Goal: Information Seeking & Learning: Learn about a topic

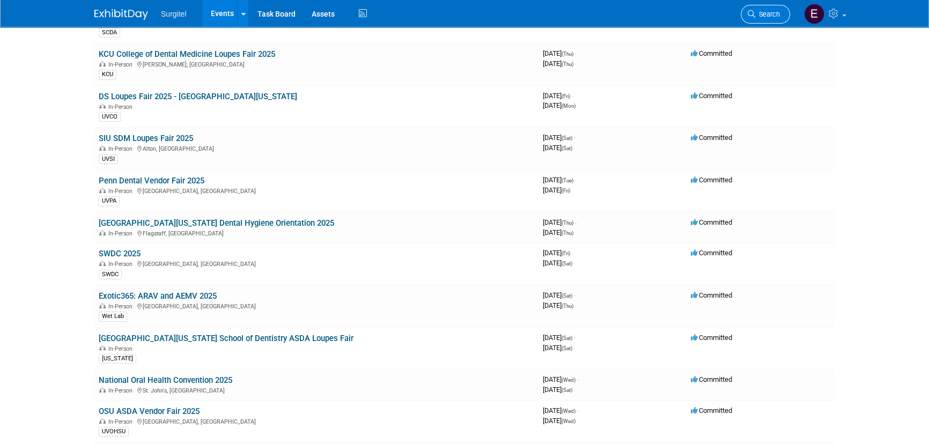
click at [758, 11] on span "Search" at bounding box center [767, 14] width 25 height 8
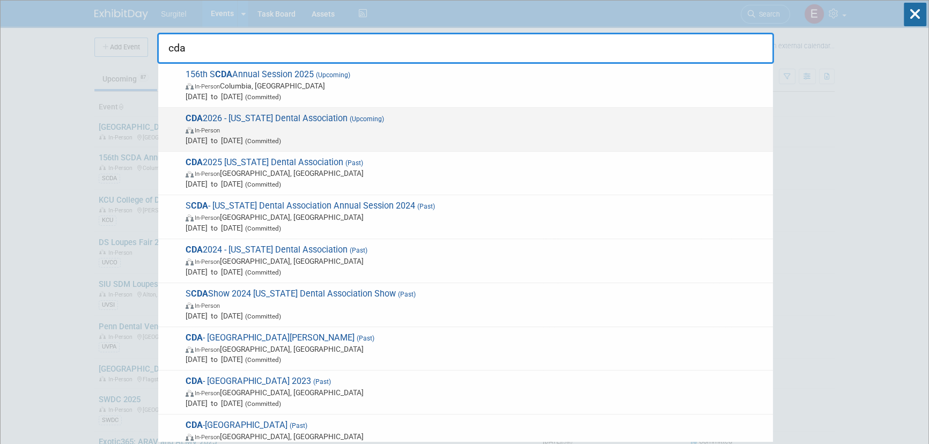
type input "cda"
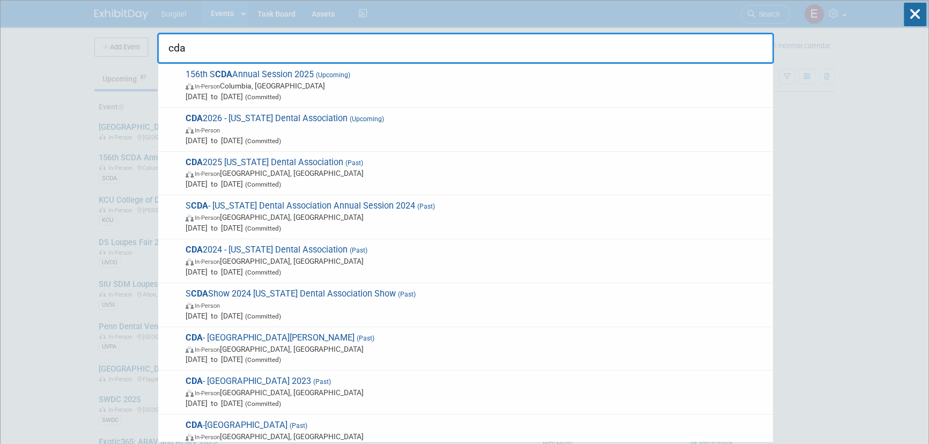
click at [351, 130] on span "In-Person" at bounding box center [477, 129] width 582 height 11
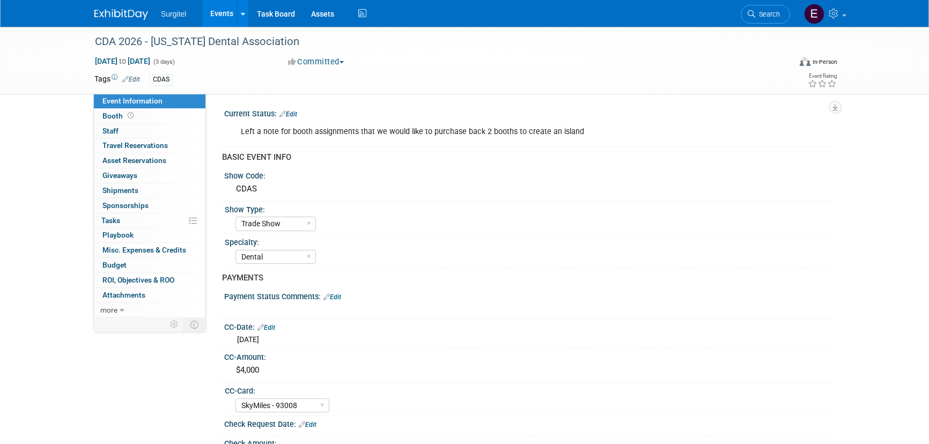
select select "Trade Show"
select select "Dental"
select select "SkyMiles - 93008"
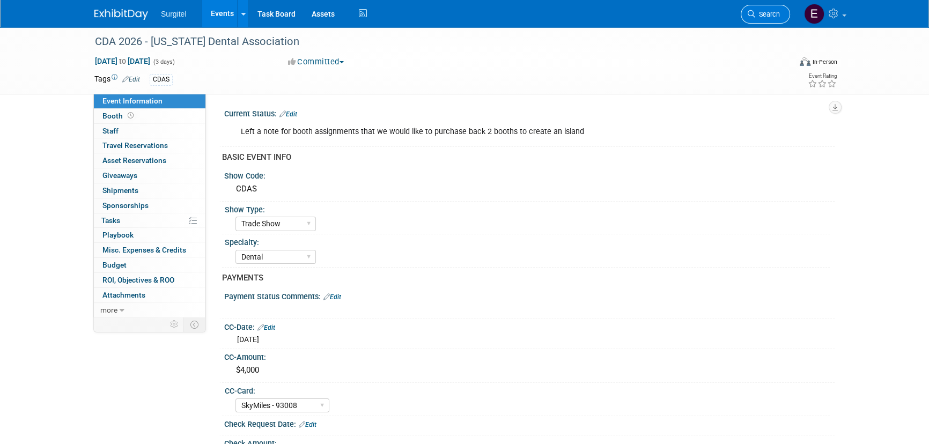
click at [759, 21] on link "Search" at bounding box center [765, 14] width 49 height 19
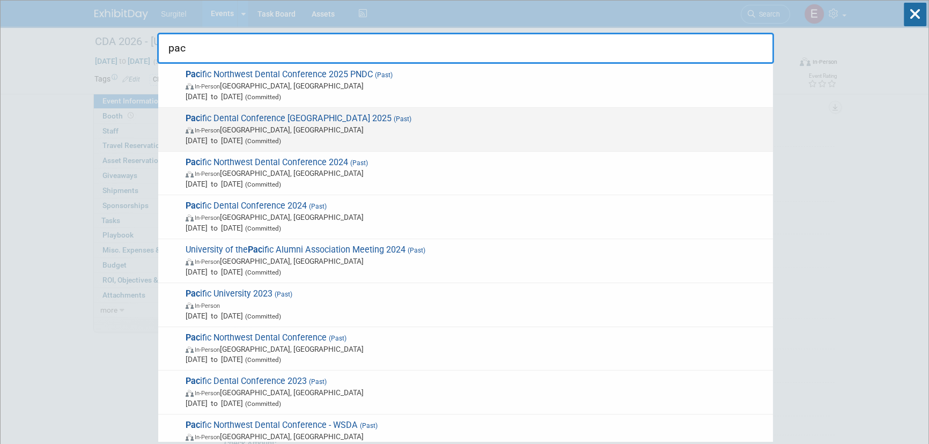
type input "pac"
click at [212, 124] on span "In-Person Vancouver, Canada" at bounding box center [477, 129] width 582 height 11
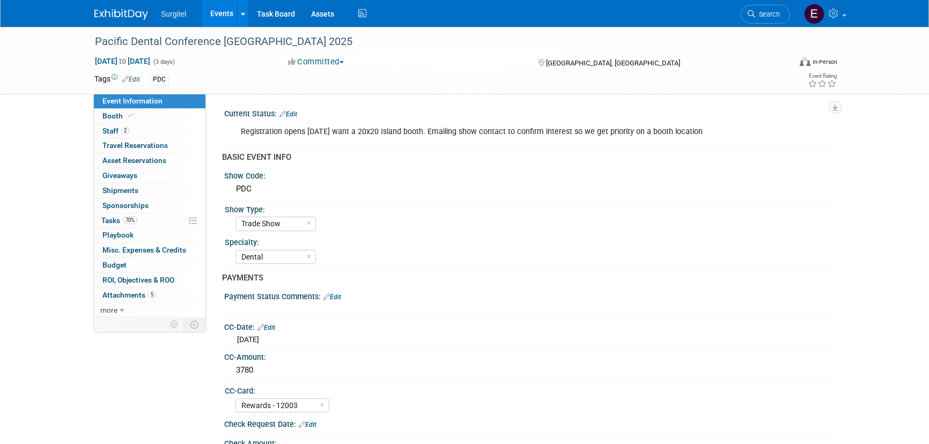
select select "Trade Show"
select select "Dental"
select select "Rewards - 12003"
select select "Yes"
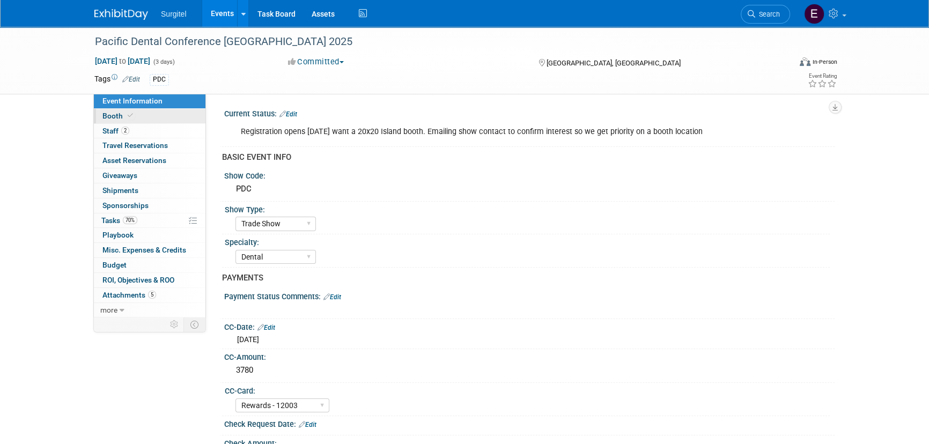
click at [131, 113] on span at bounding box center [130, 116] width 10 height 8
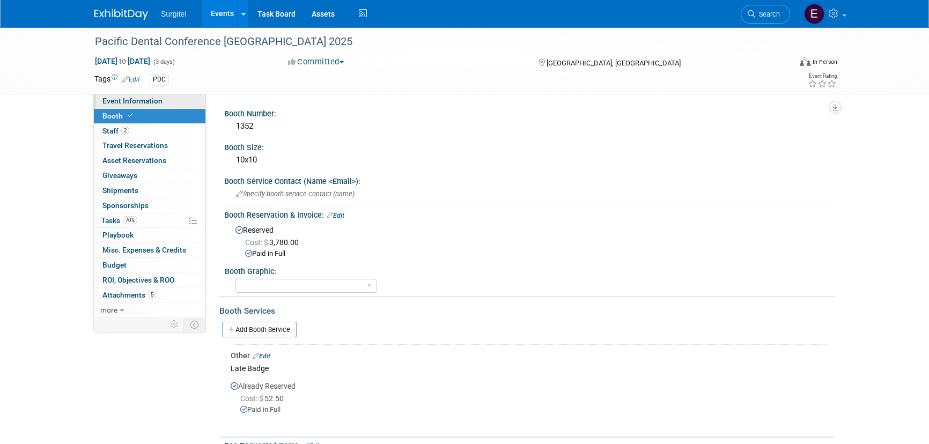
click at [132, 97] on span "Event Information" at bounding box center [132, 101] width 60 height 9
select select "Trade Show"
select select "Dental"
select select "Rewards - 12003"
select select "Yes"
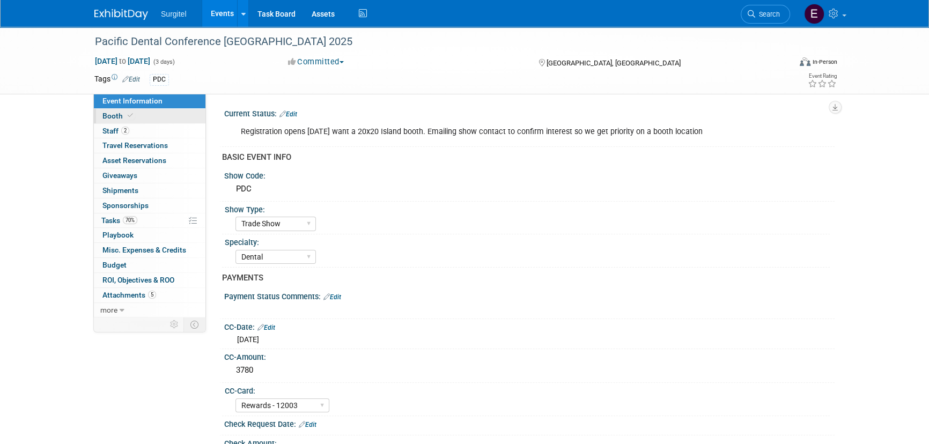
click at [131, 113] on icon at bounding box center [130, 116] width 5 height 6
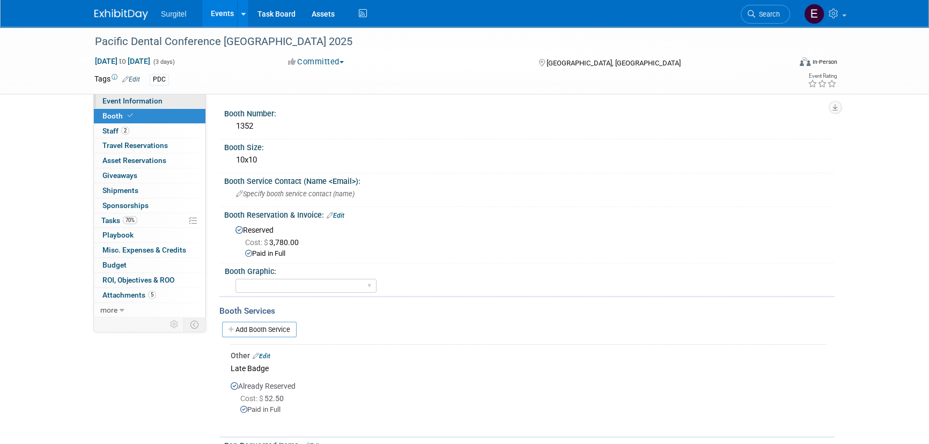
click at [131, 105] on span "Event Information" at bounding box center [132, 101] width 60 height 9
select select "Trade Show"
select select "Dental"
select select "Rewards - 12003"
select select "Yes"
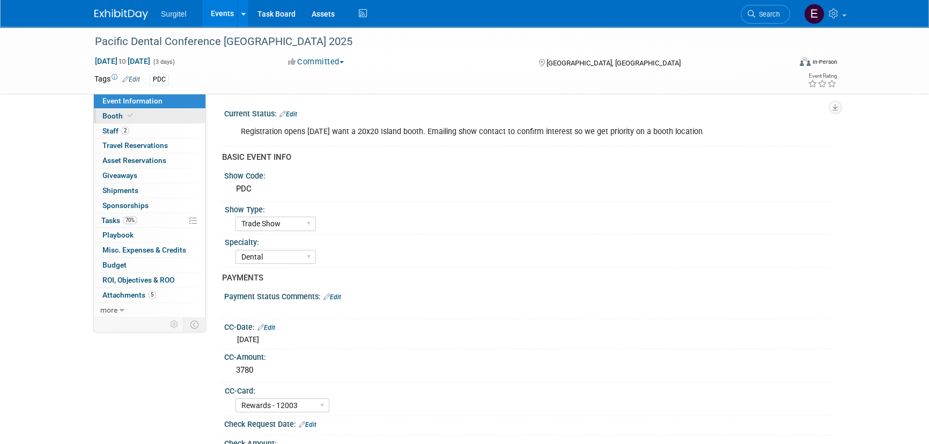
click at [146, 118] on link "Booth" at bounding box center [150, 116] width 112 height 14
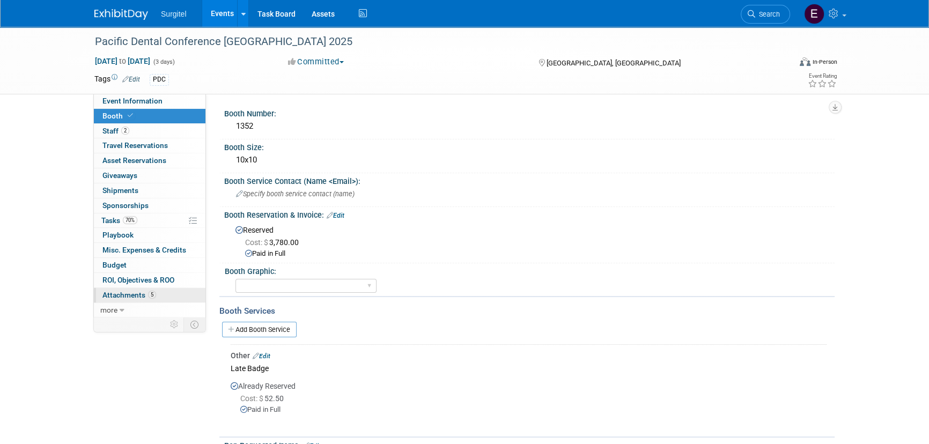
click at [115, 295] on span "Attachments 5" at bounding box center [129, 295] width 54 height 9
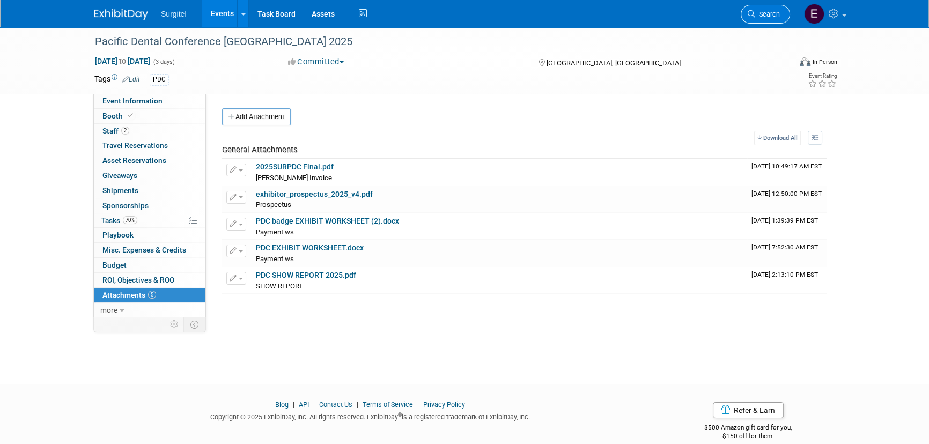
click at [781, 6] on link "Search" at bounding box center [765, 14] width 49 height 19
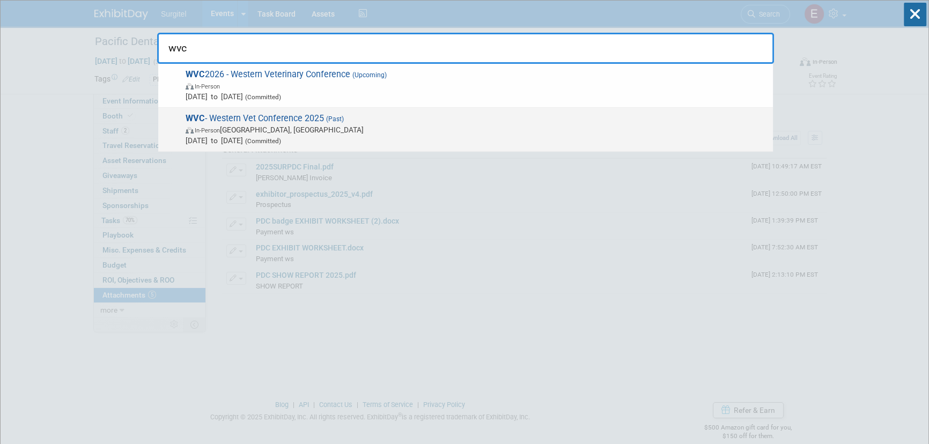
type input "wvc"
click at [256, 126] on span "In-Person Las Vegas, NV" at bounding box center [477, 129] width 582 height 11
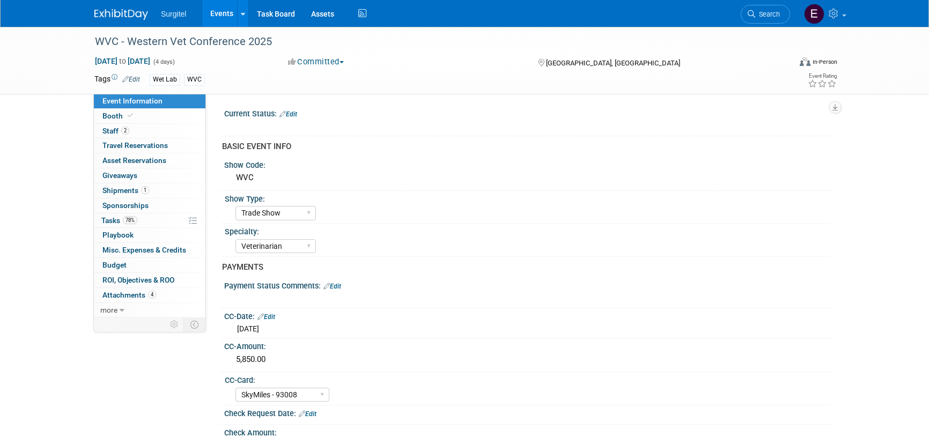
select select "Trade Show"
select select "Veterinarian"
select select "SkyMiles - 93008"
select select "No"
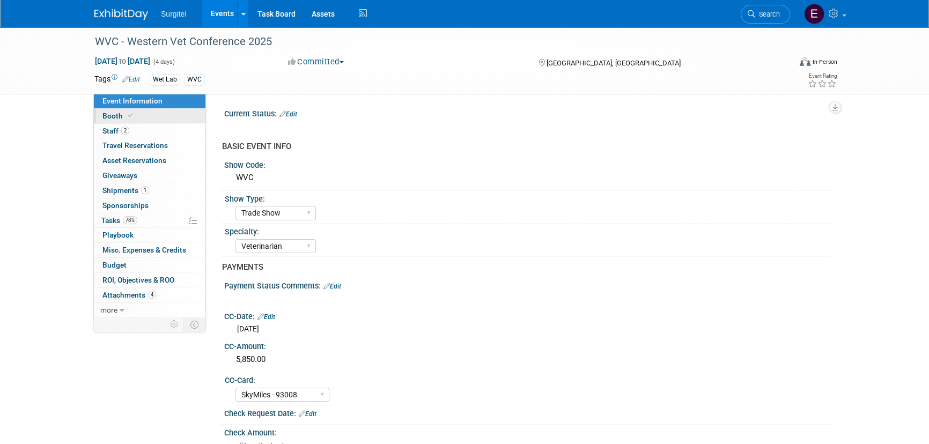
click at [150, 122] on link "Booth" at bounding box center [150, 116] width 112 height 14
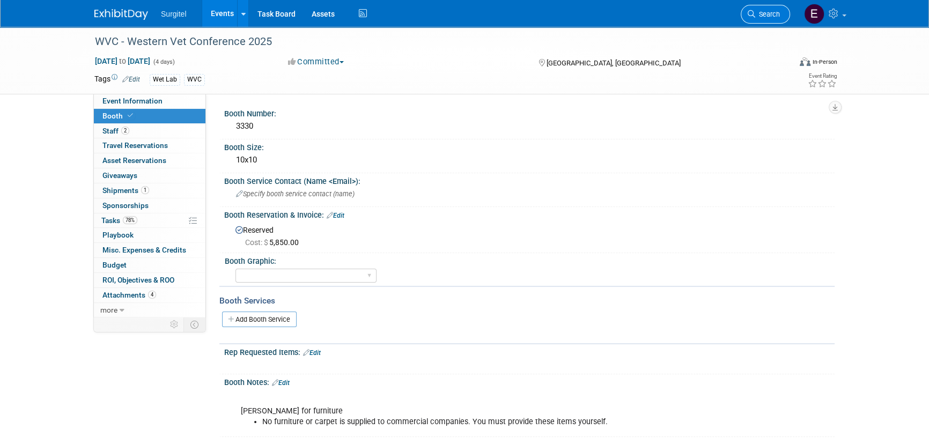
click at [771, 12] on span "Search" at bounding box center [767, 14] width 25 height 8
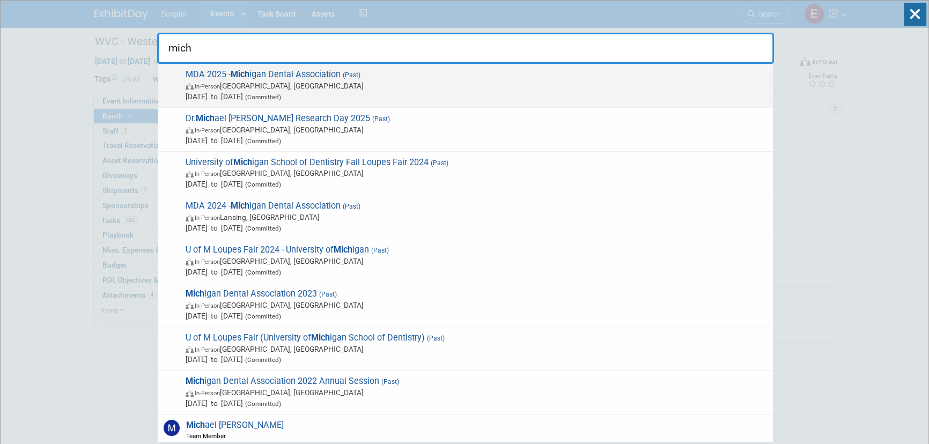
type input "mich"
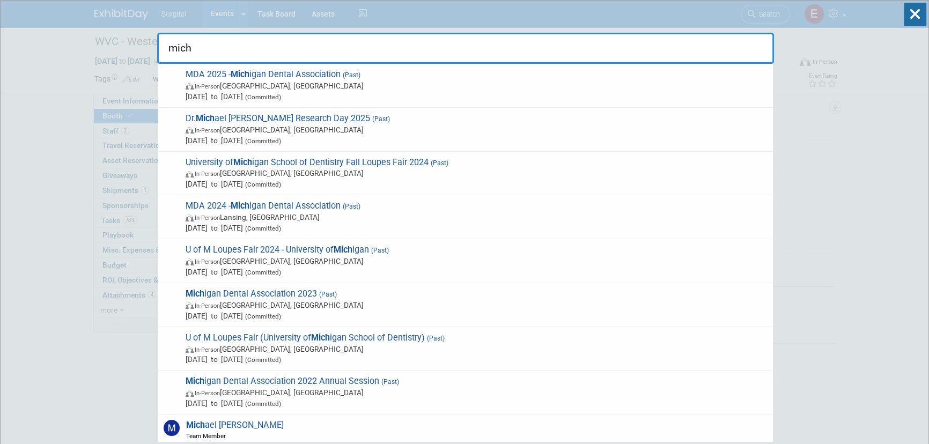
click at [424, 91] on span "Apr 23, 2025 to Apr 26, 2025 (Committed)" at bounding box center [477, 96] width 582 height 11
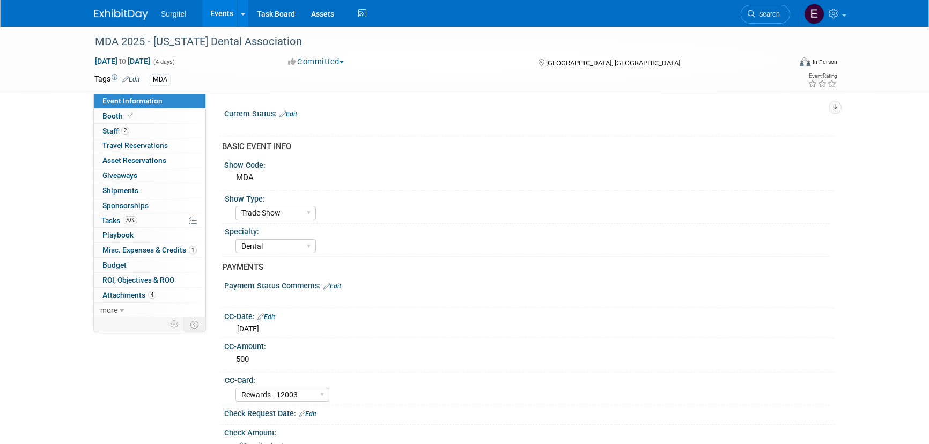
select select "Trade Show"
select select "Dental"
select select "Rewards - 12003"
select select "No"
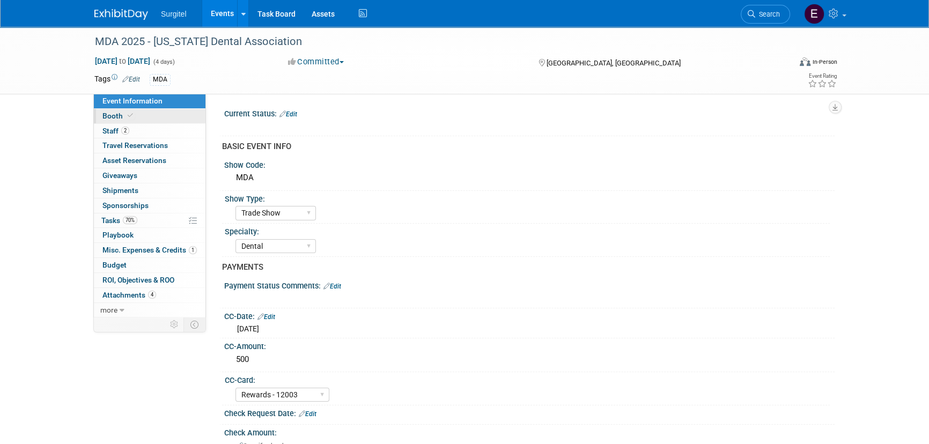
click at [152, 117] on link "Booth" at bounding box center [150, 116] width 112 height 14
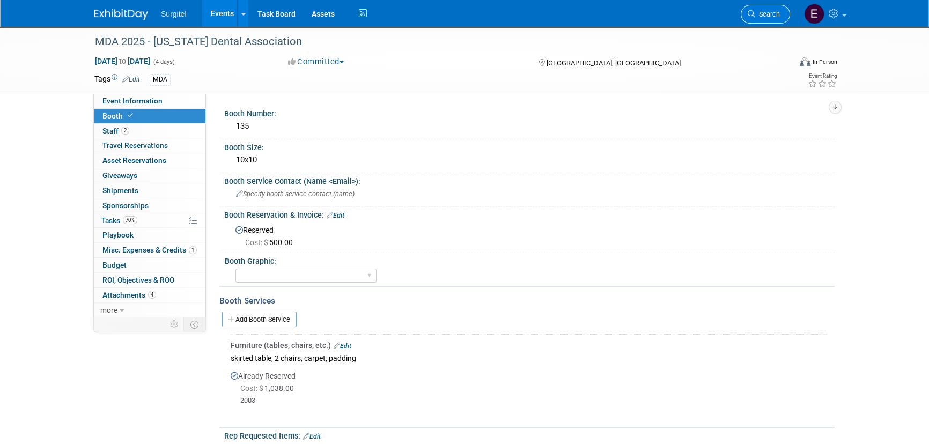
click at [785, 7] on link "Search" at bounding box center [765, 14] width 49 height 19
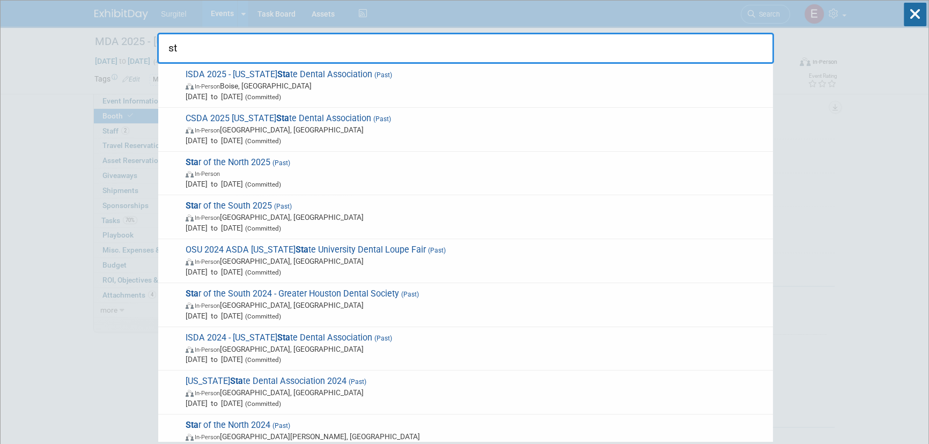
type input "s"
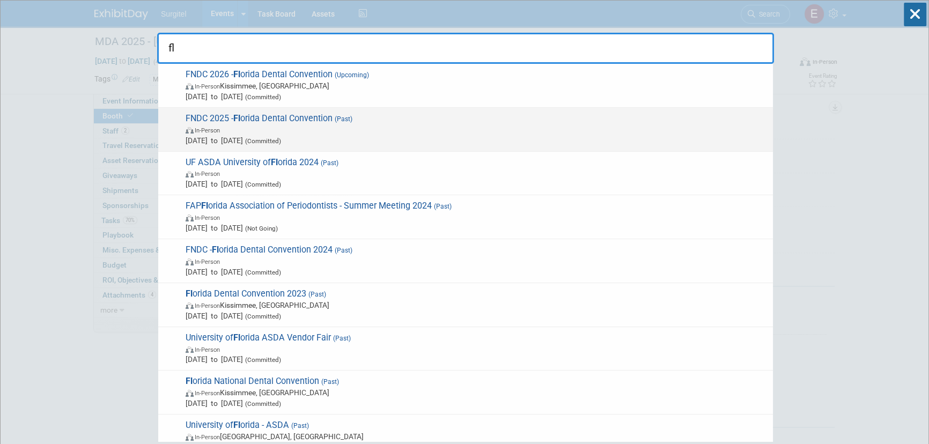
type input "fl"
click at [243, 124] on span "In-Person" at bounding box center [477, 129] width 582 height 11
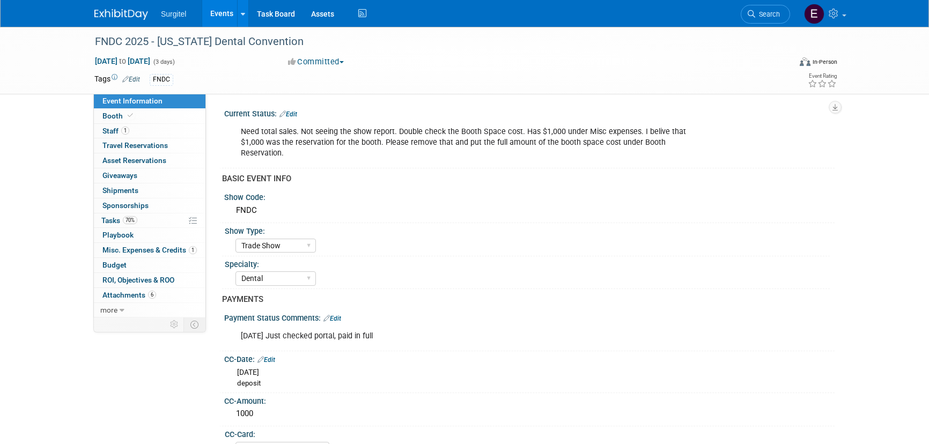
select select "Trade Show"
select select "Dental"
select select "SkyMiles - 93008"
select select "No"
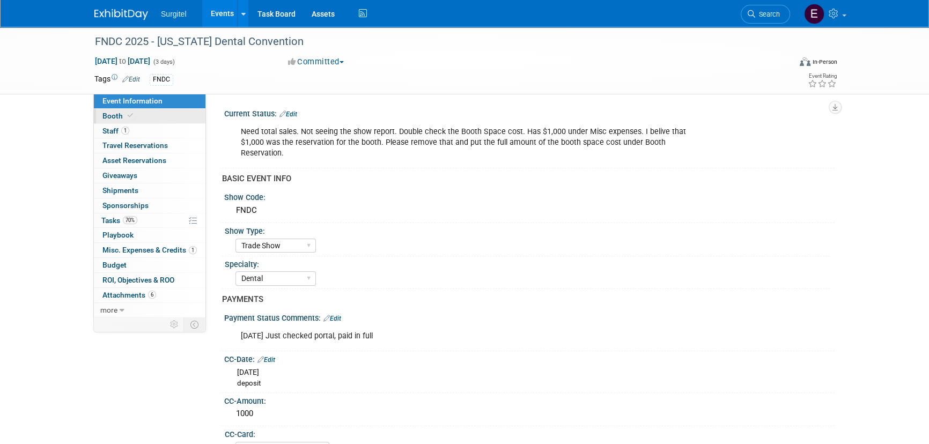
click at [140, 112] on link "Booth" at bounding box center [150, 116] width 112 height 14
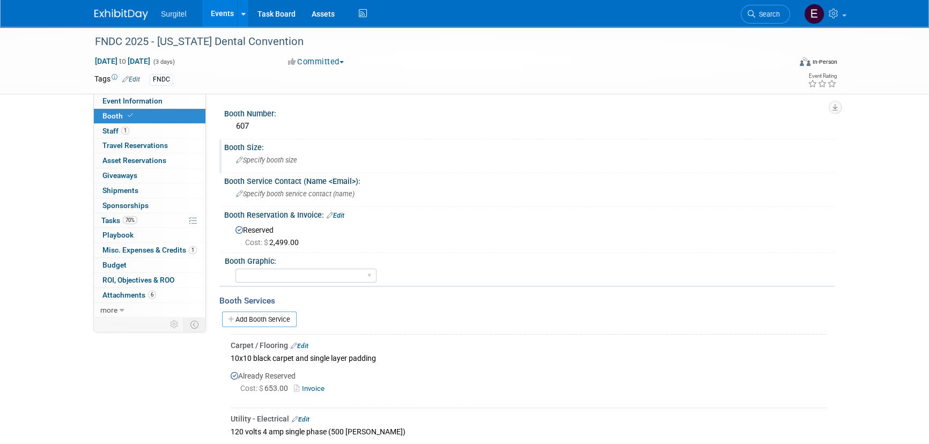
click at [269, 167] on div "Specify booth size" at bounding box center [529, 160] width 594 height 17
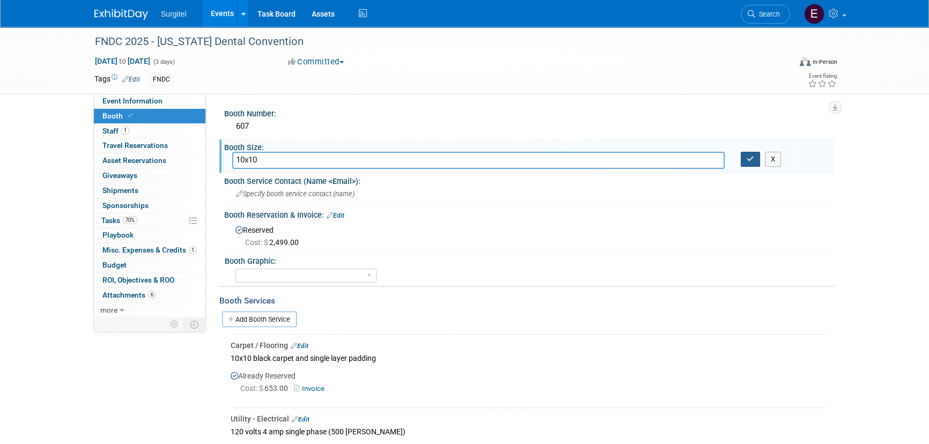
type input "10x10"
click at [745, 160] on button "button" at bounding box center [750, 159] width 19 height 15
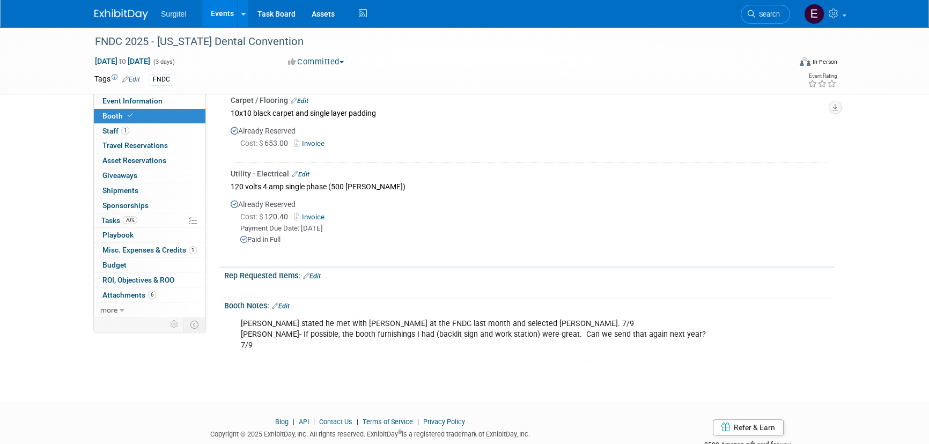
scroll to position [263, 0]
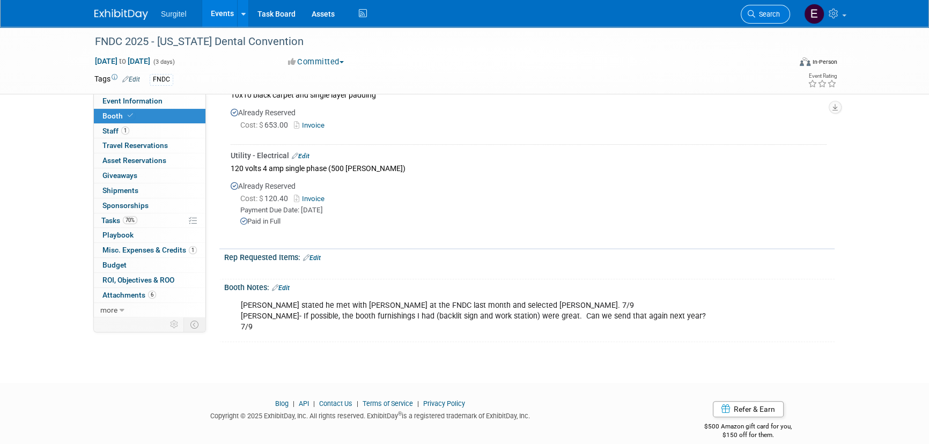
click at [778, 18] on link "Search" at bounding box center [765, 14] width 49 height 19
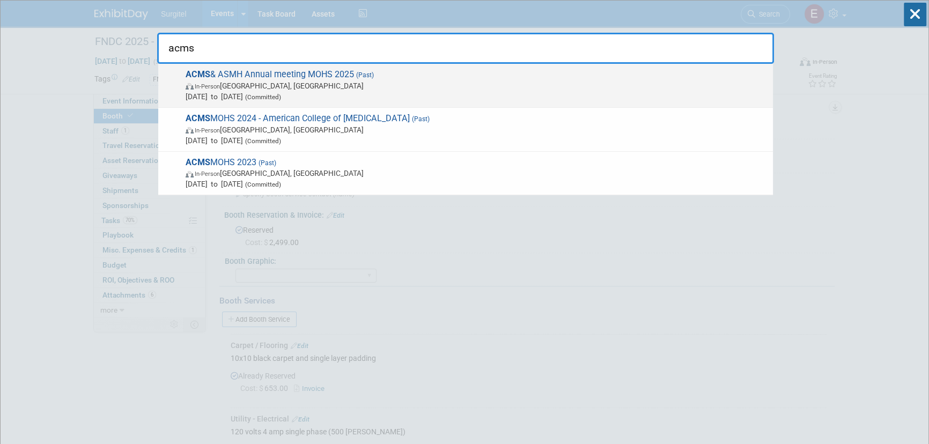
type input "acms"
click at [322, 75] on span "ACMS & ASMH Annual meeting MOHS 2025 (Past) In-Person Nashville, TN May 15, 202…" at bounding box center [474, 85] width 585 height 33
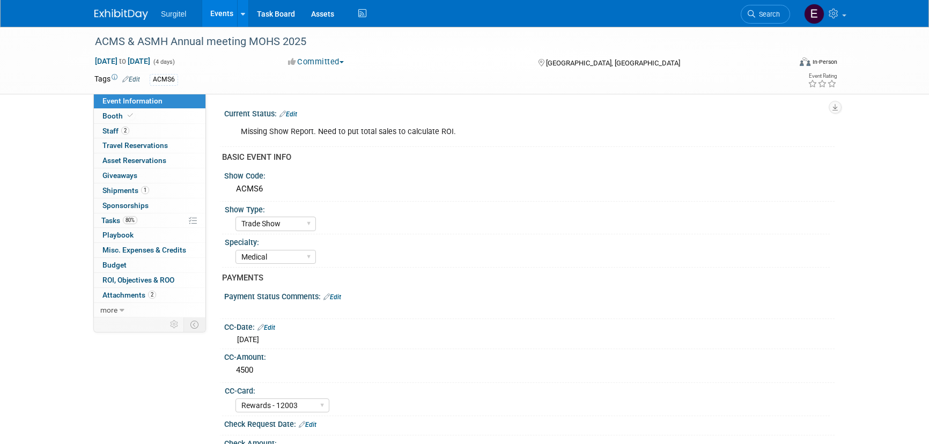
select select "Trade Show"
select select "Medical"
select select "Rewards - 12003"
select select "Yes"
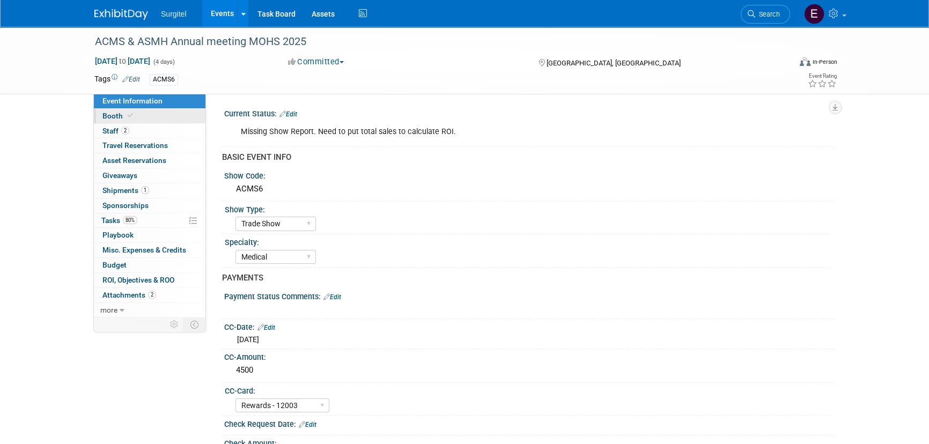
click at [172, 119] on link "Booth" at bounding box center [150, 116] width 112 height 14
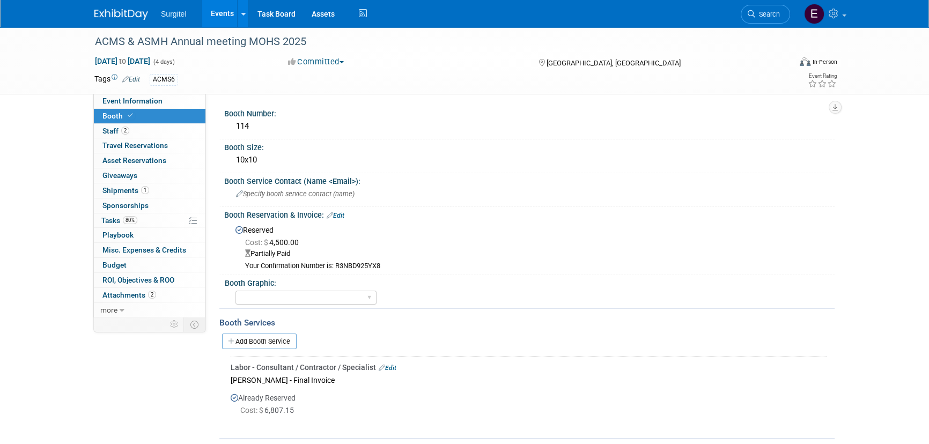
click at [212, 15] on link "Events" at bounding box center [221, 13] width 39 height 27
